Goal: Task Accomplishment & Management: Complete application form

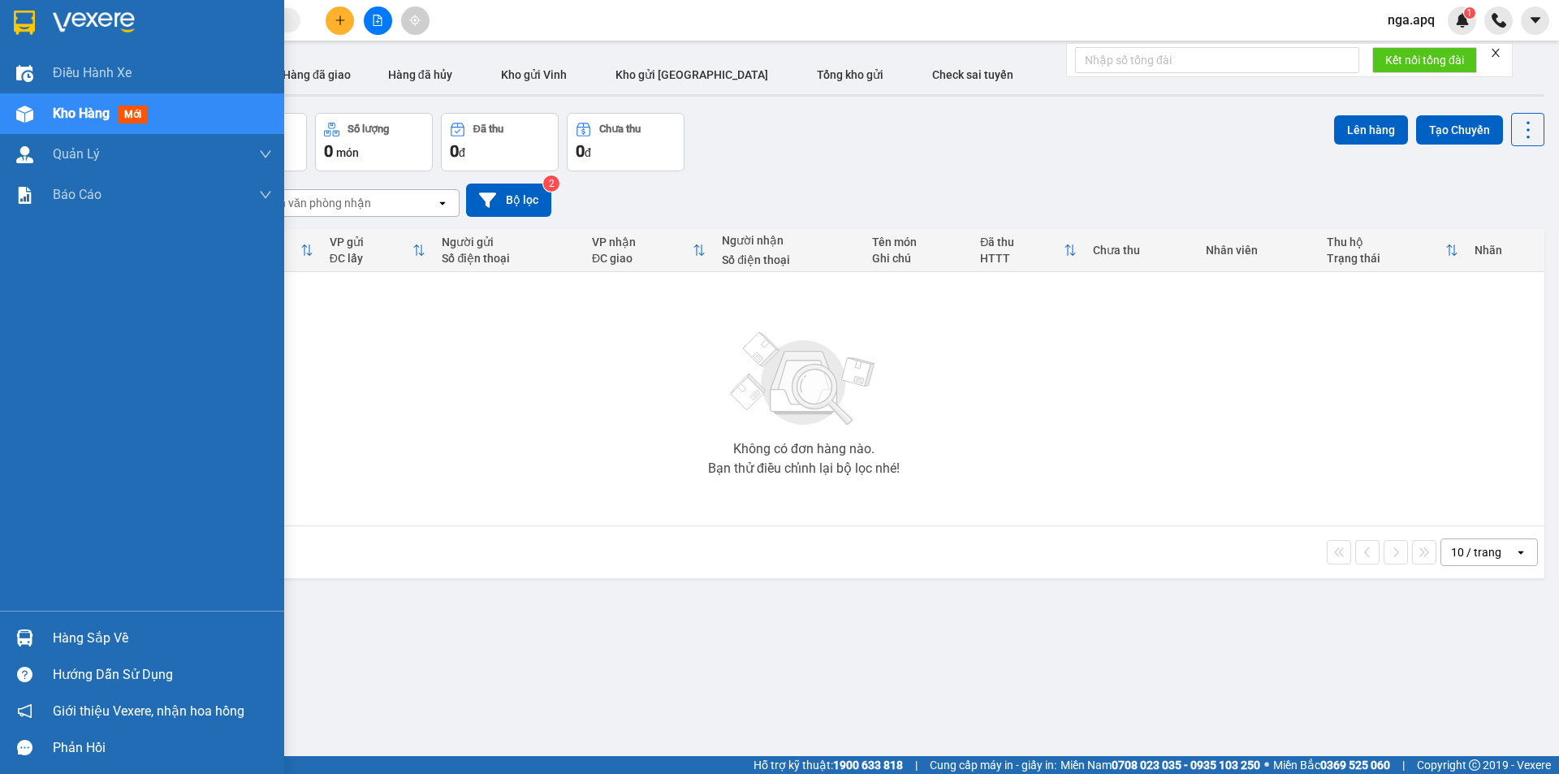
click at [27, 634] on img at bounding box center [24, 637] width 17 height 17
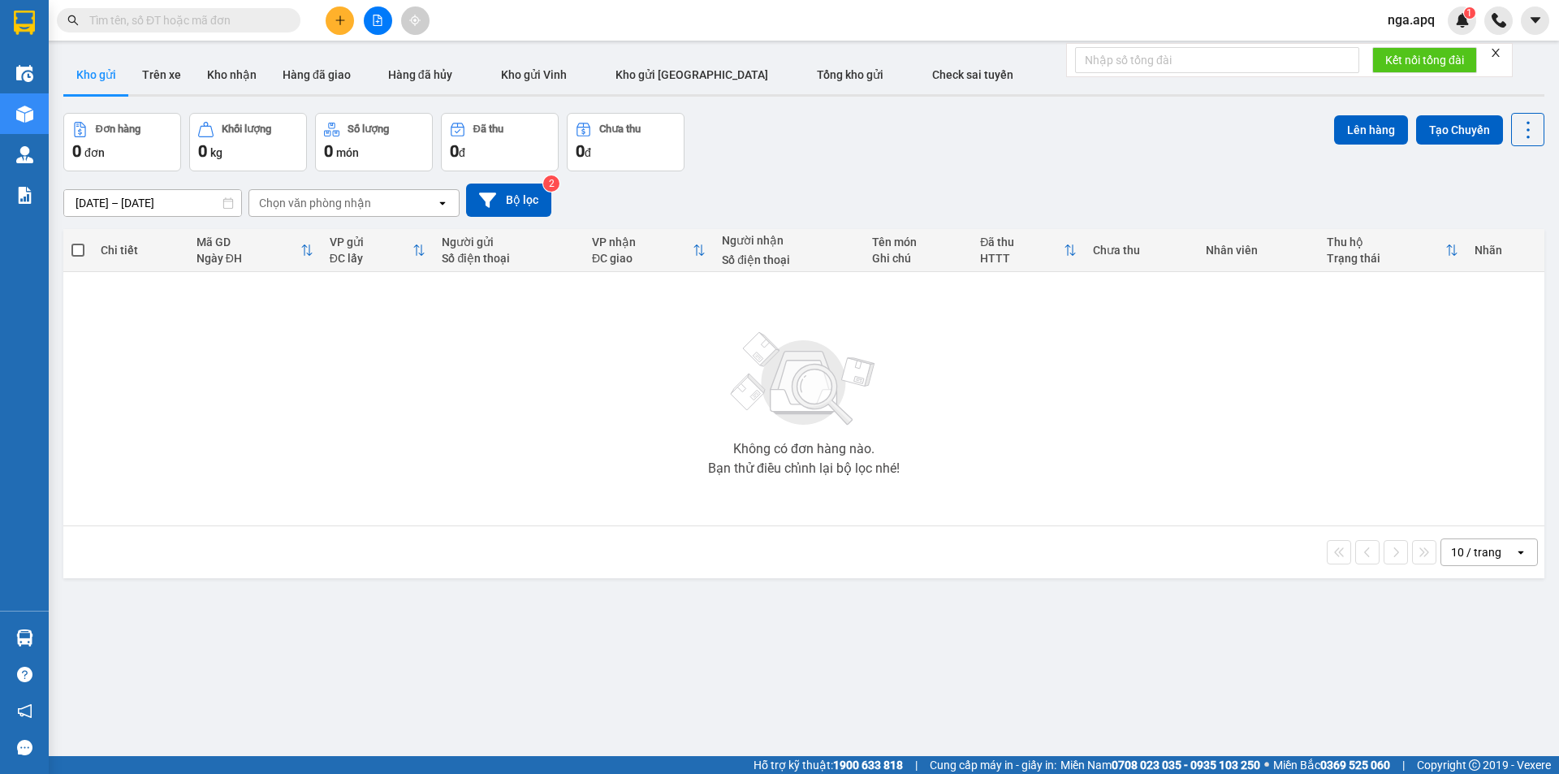
click at [1135, 394] on section "Kết quả tìm kiếm ( 0 ) Bộ lọc No Data nga.apq 1 Điều hành xe Kho hàng mới Quản …" at bounding box center [779, 387] width 1559 height 774
click at [329, 24] on button at bounding box center [340, 20] width 28 height 28
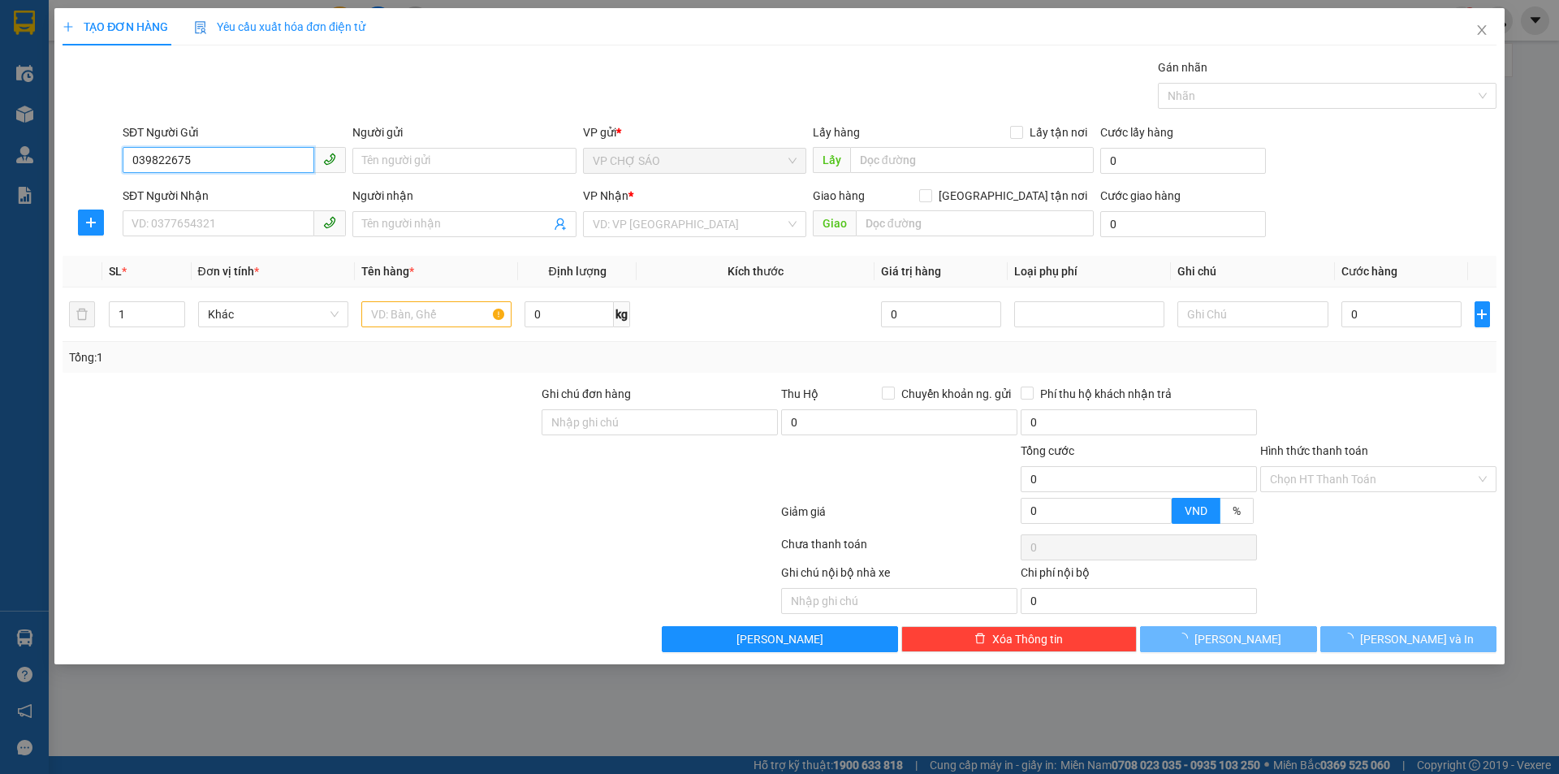
type input "0398226757"
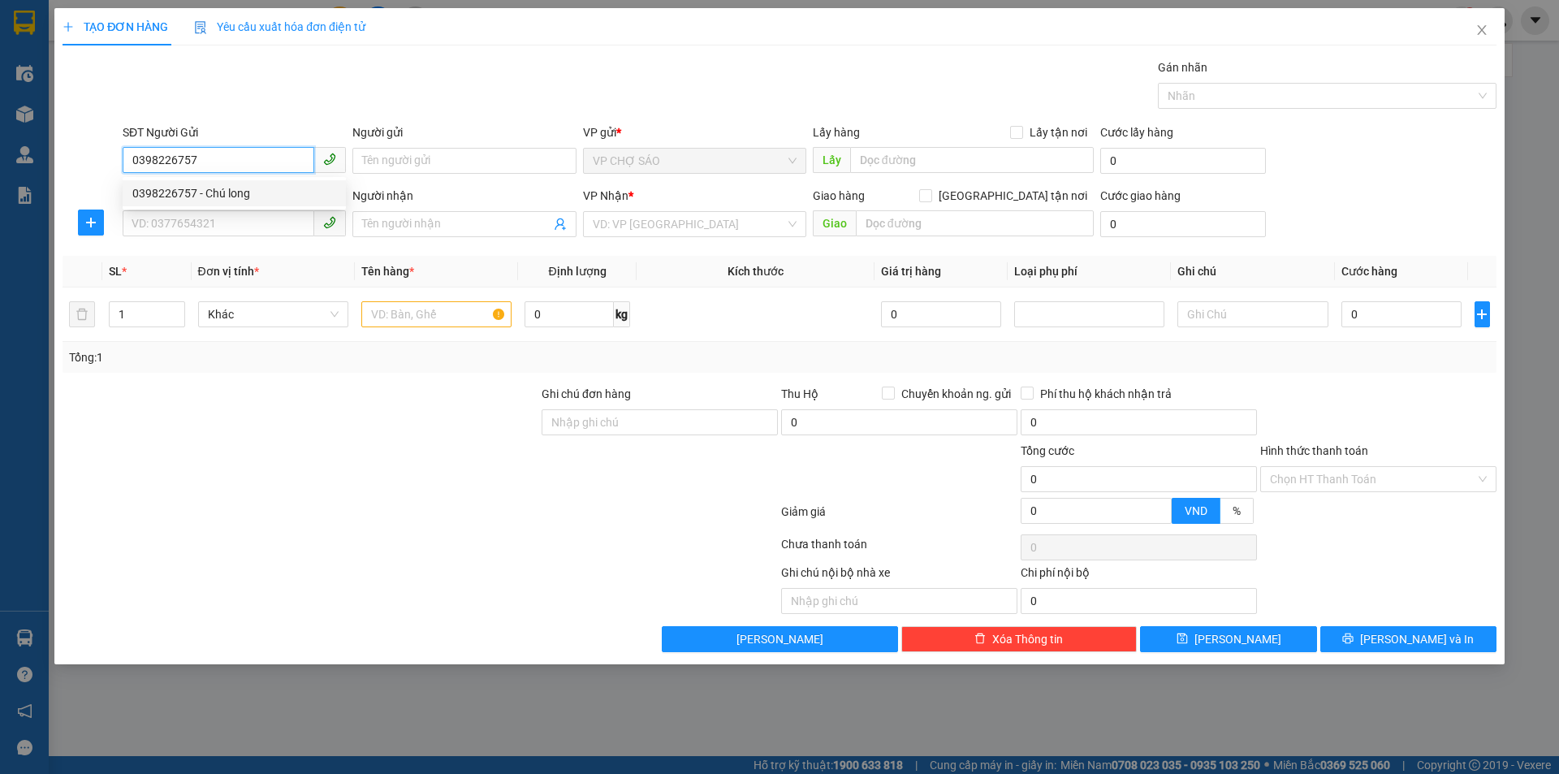
click at [239, 188] on div "0398226757 - Chú long" at bounding box center [234, 193] width 204 height 18
type input "Chú long"
type input "0398226757"
click at [236, 230] on input "SĐT Người Nhận" at bounding box center [219, 223] width 192 height 26
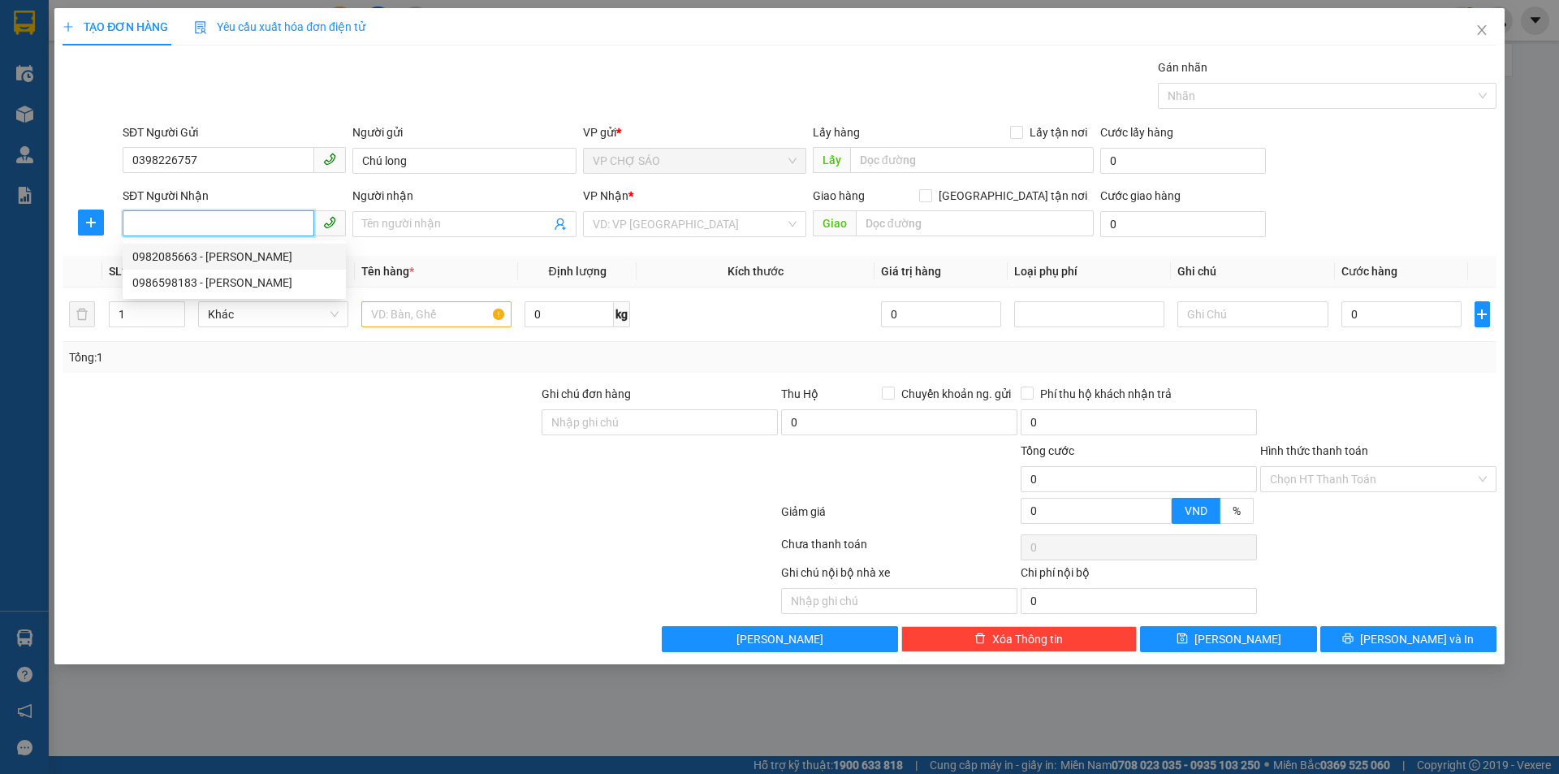
drag, startPoint x: 272, startPoint y: 263, endPoint x: 322, endPoint y: 265, distance: 50.4
click at [272, 263] on div "0982085663 - [PERSON_NAME]" at bounding box center [234, 257] width 204 height 18
type input "0982085663"
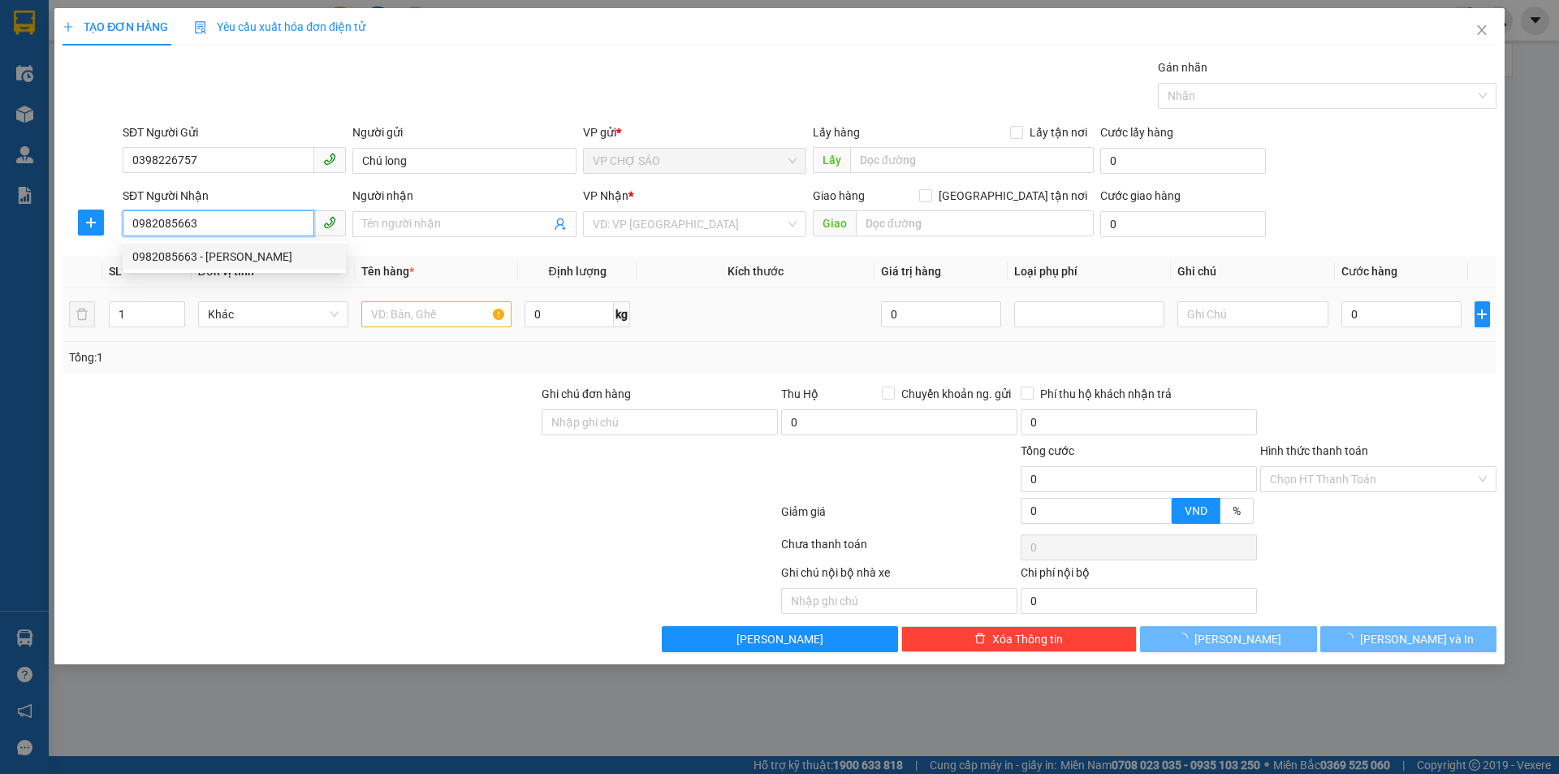
type input "[PERSON_NAME]"
click at [396, 313] on input "text" at bounding box center [436, 314] width 150 height 26
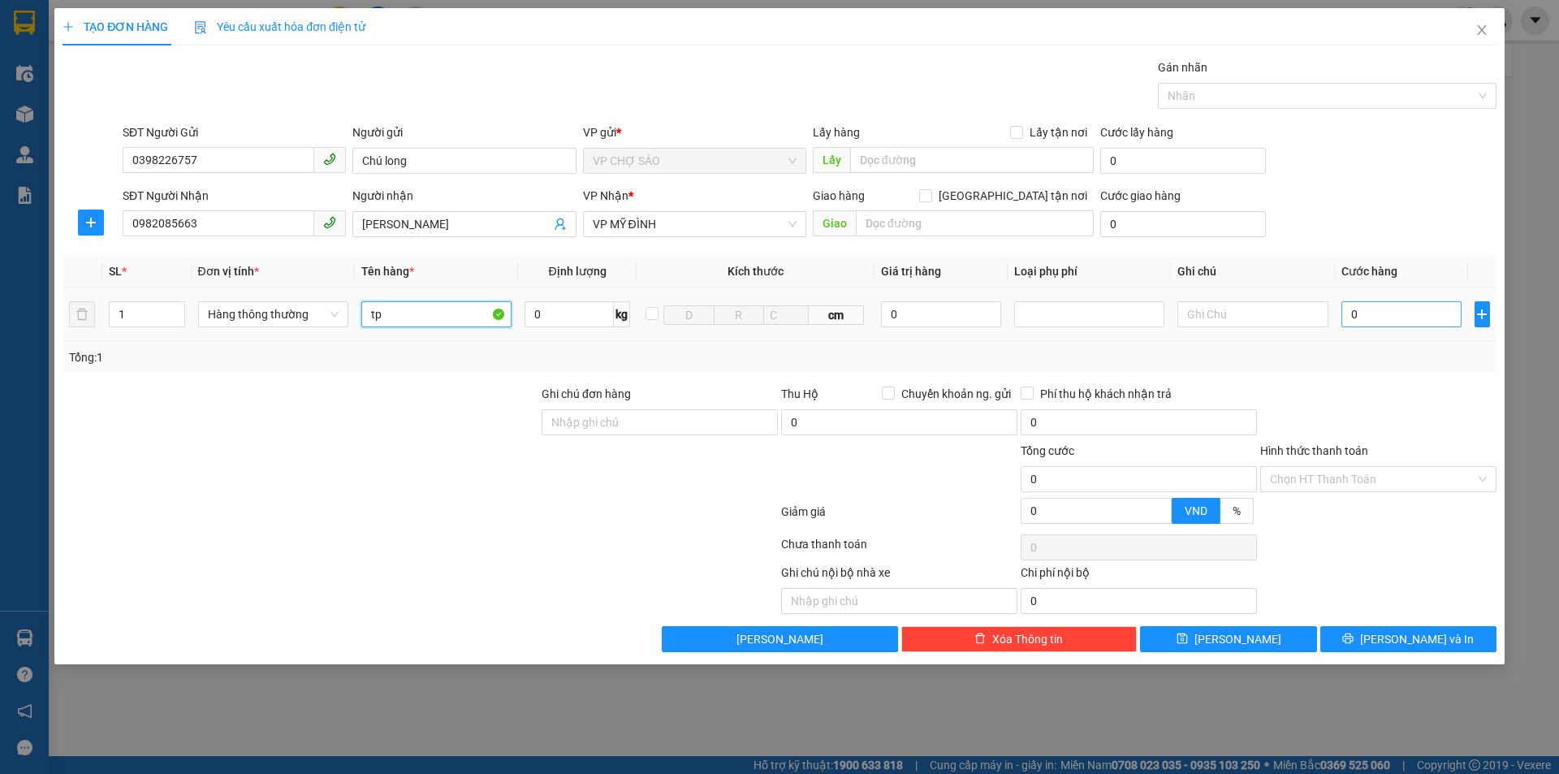
type input "tp"
click at [1367, 322] on input "0" at bounding box center [1401, 314] width 121 height 26
type input "4"
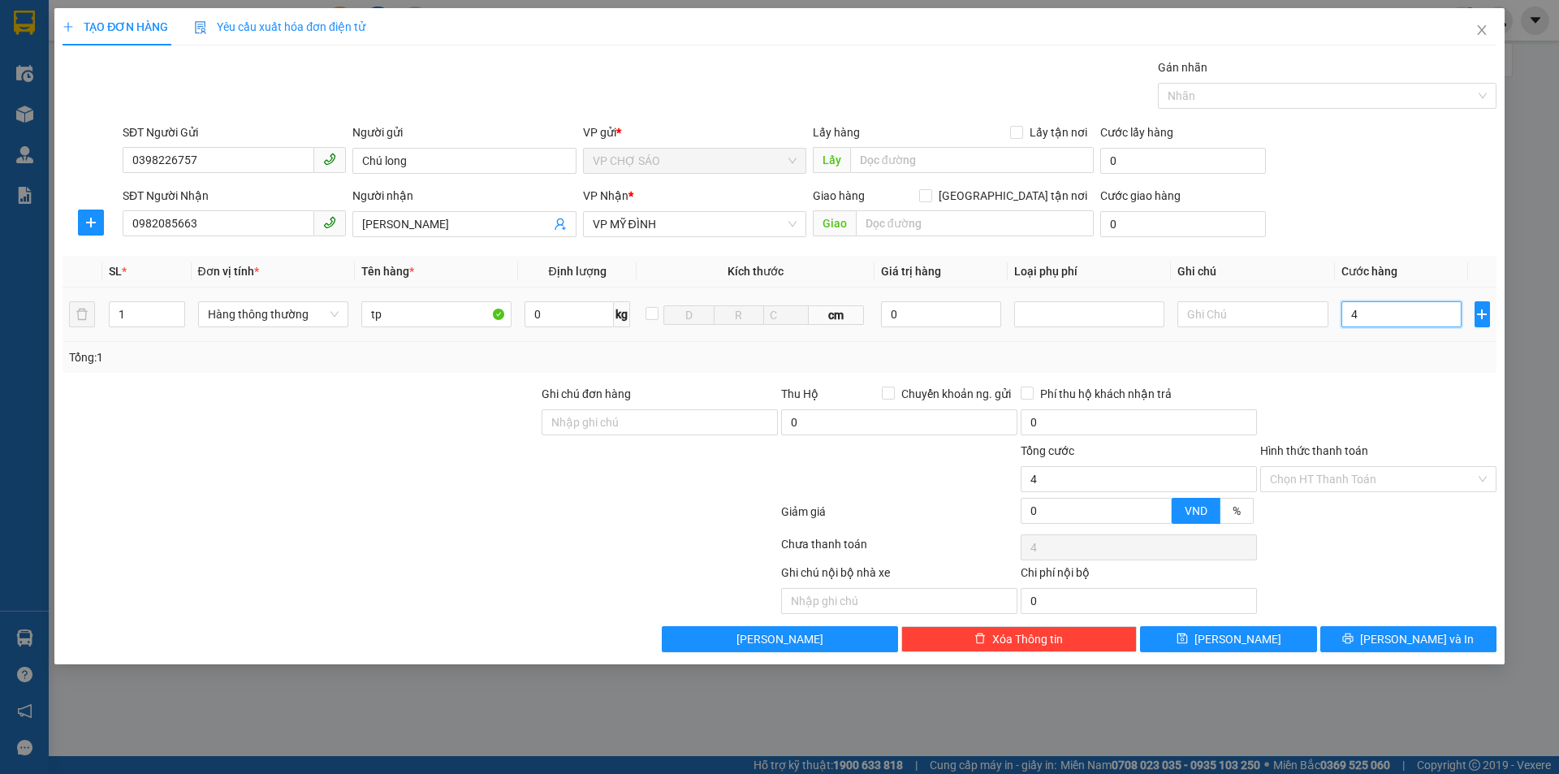
type input "40"
type input "400"
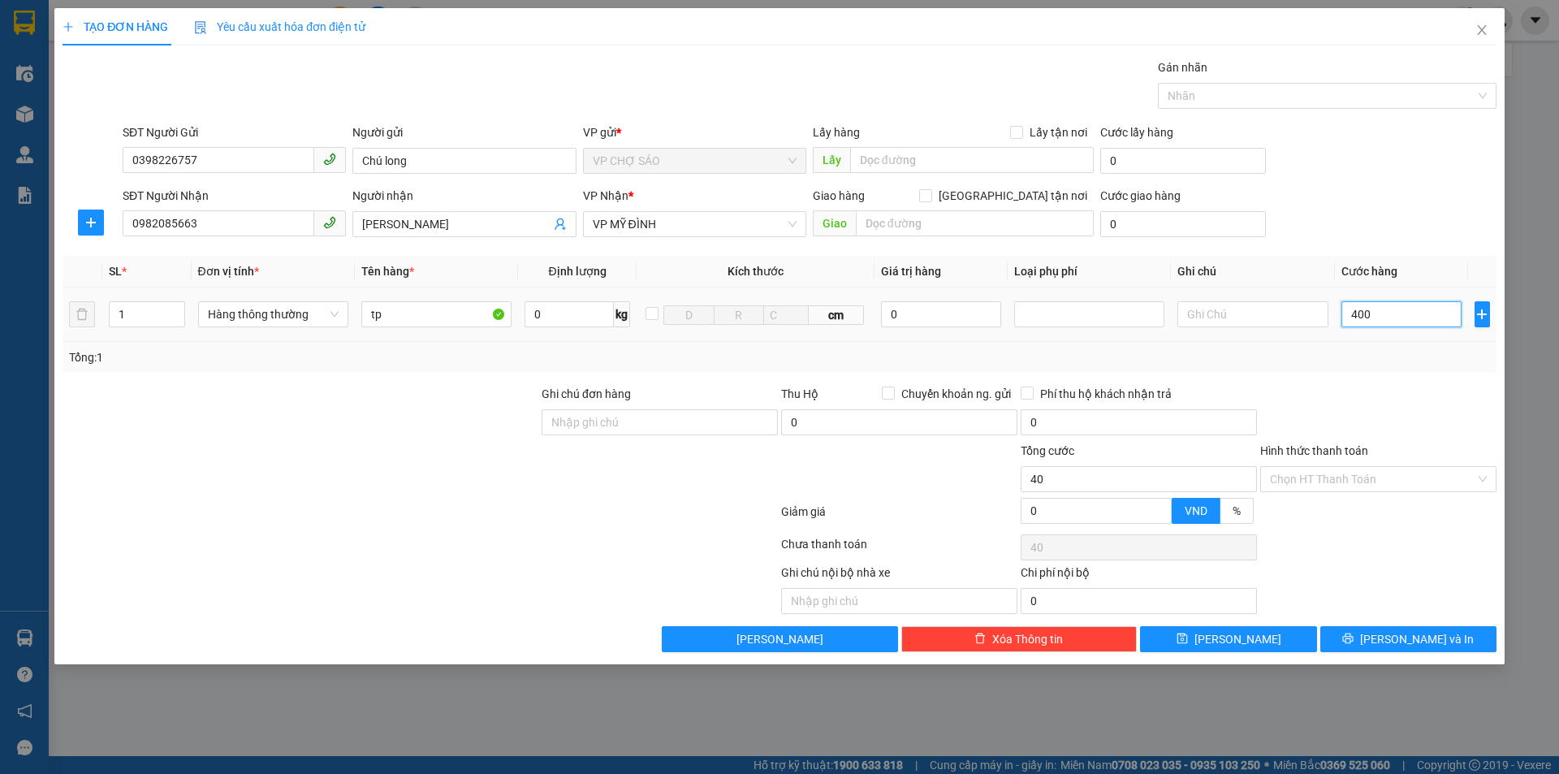
type input "400"
type input "4.000"
type input "40.000"
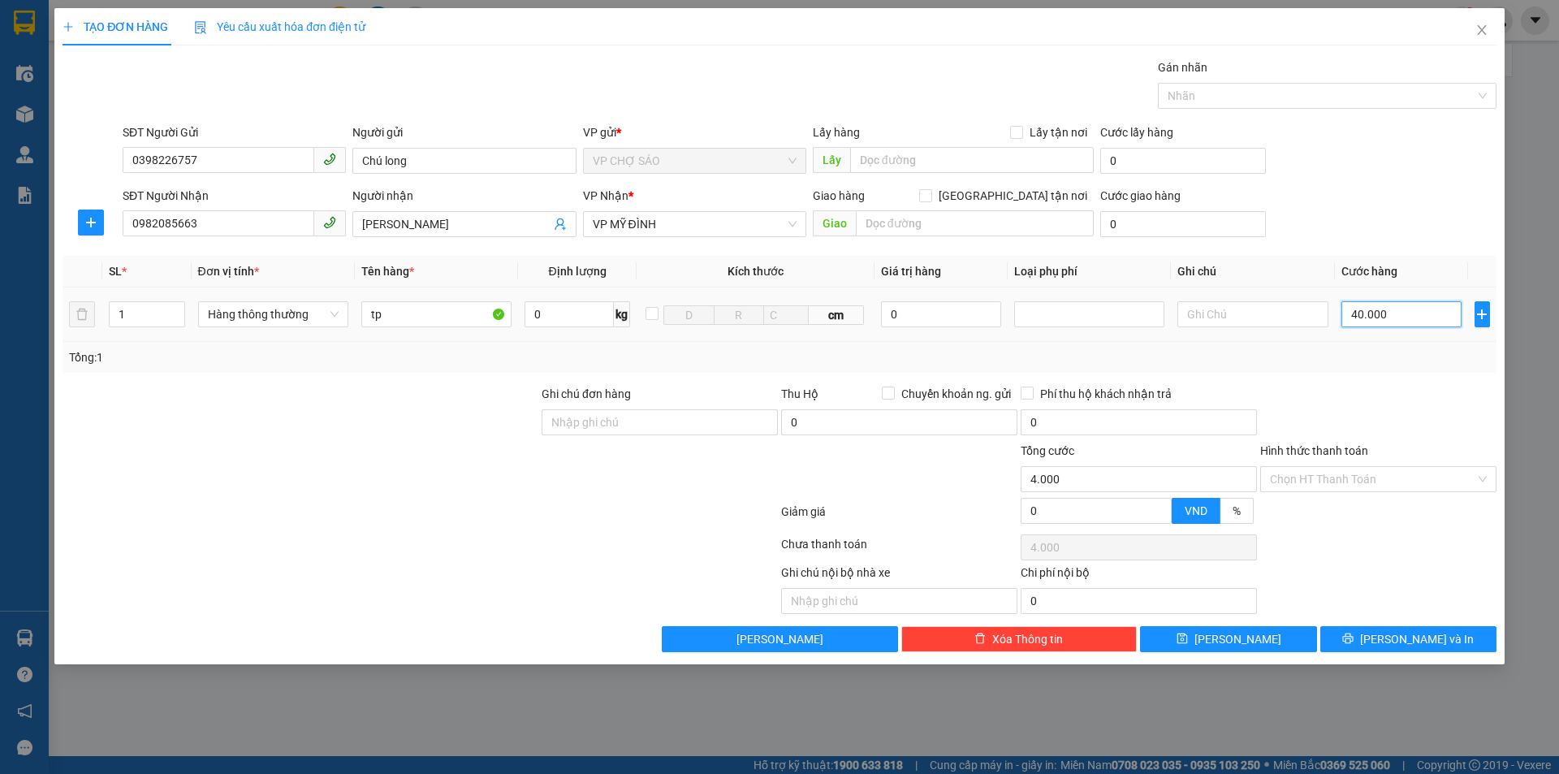
type input "40.000"
click at [1318, 477] on input "Hình thức thanh toán" at bounding box center [1372, 479] width 205 height 24
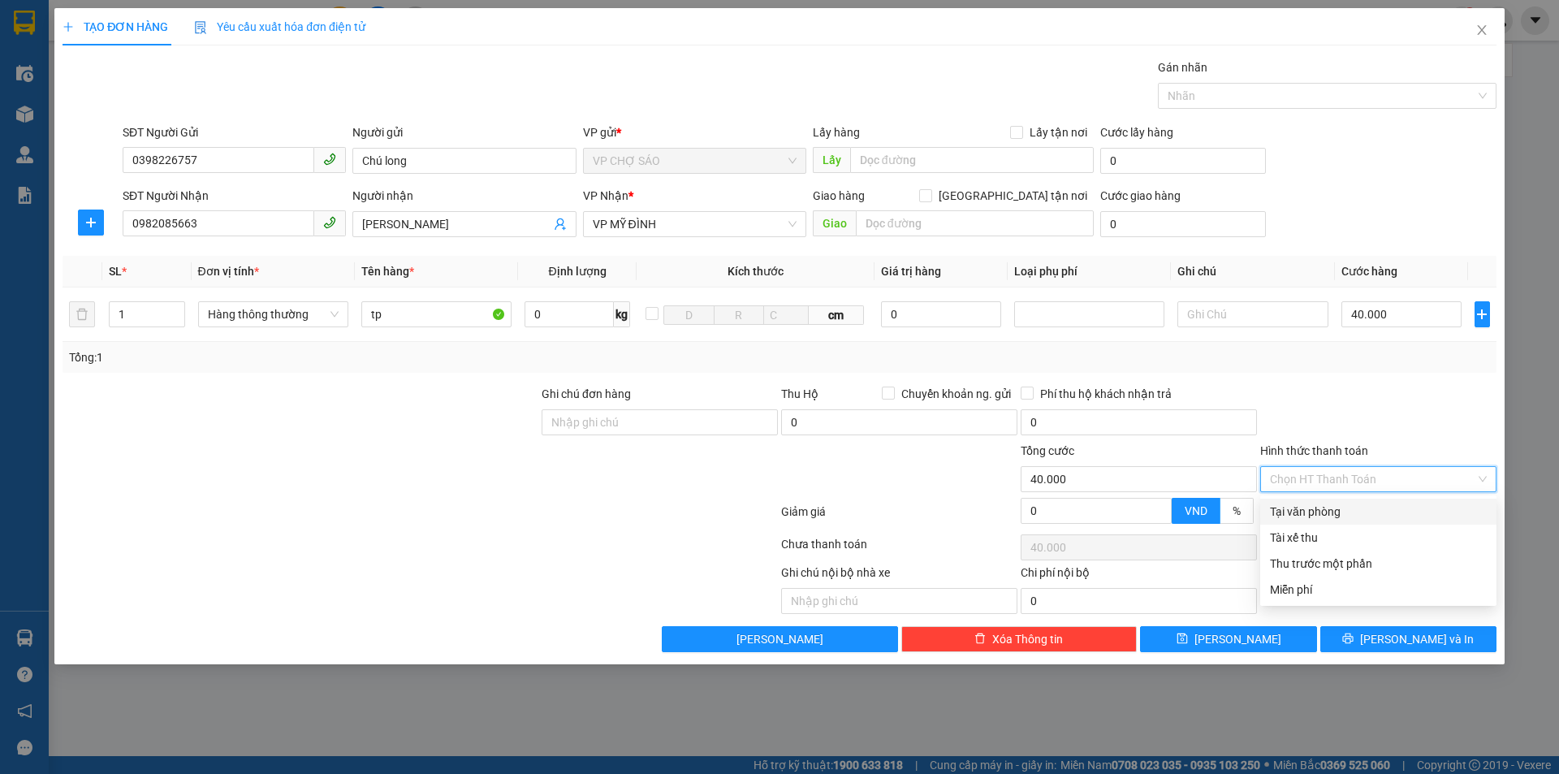
click at [1319, 508] on div "Tại văn phòng" at bounding box center [1378, 512] width 217 height 18
type input "0"
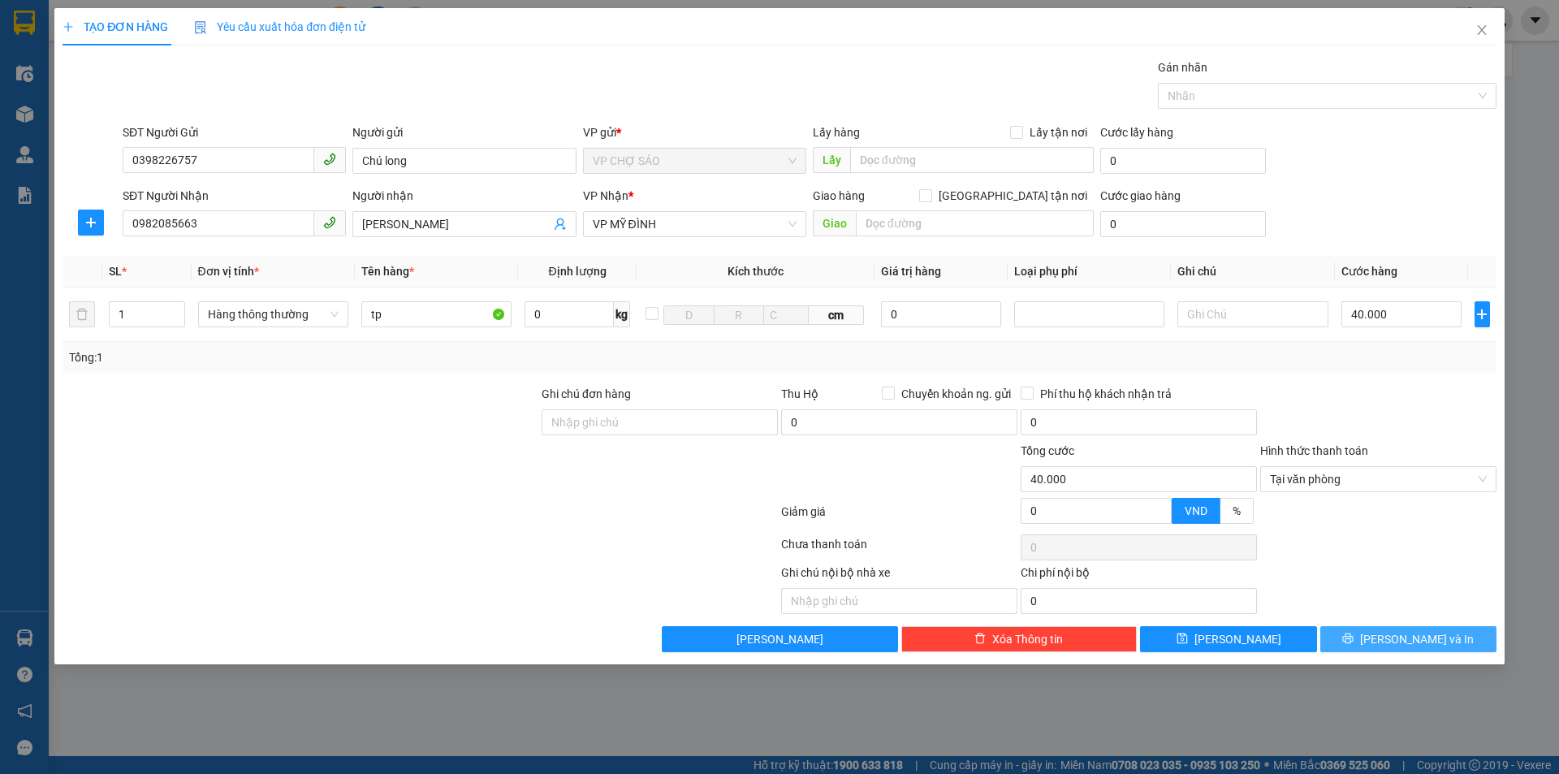
click at [1369, 642] on button "[PERSON_NAME] và In" at bounding box center [1408, 639] width 176 height 26
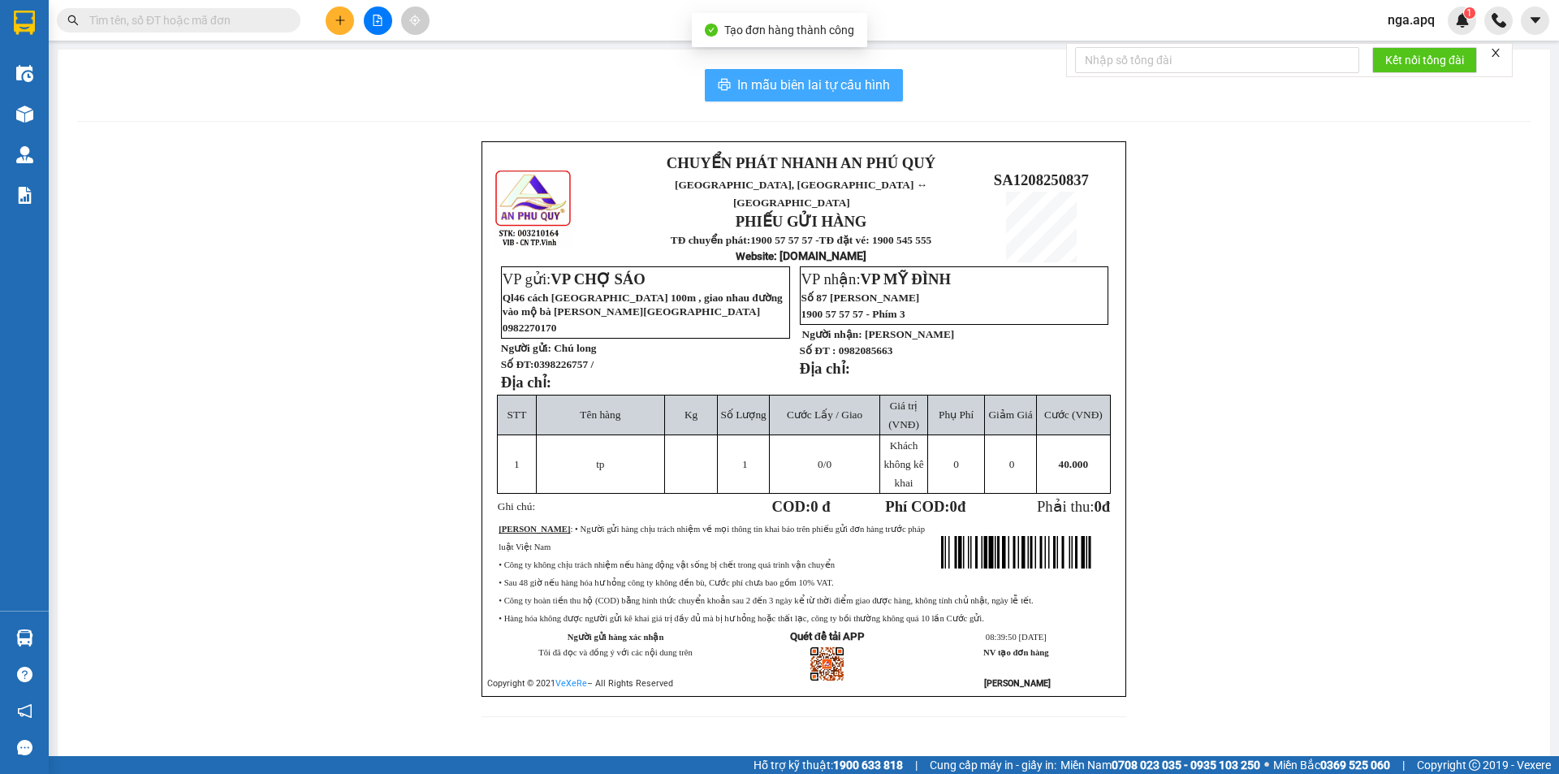
click at [785, 99] on button "In mẫu biên lai tự cấu hình" at bounding box center [804, 85] width 198 height 32
